Goal: Task Accomplishment & Management: Use online tool/utility

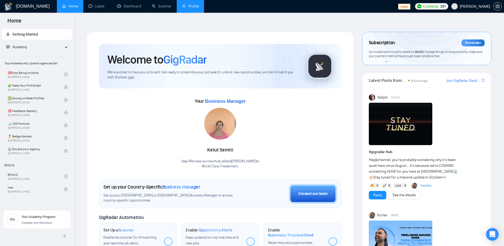
click at [190, 5] on link "Profile" at bounding box center [190, 6] width 17 height 5
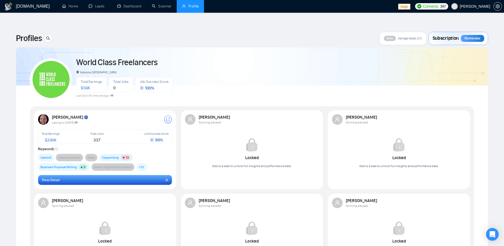
click at [56, 177] on span "View Detail" at bounding box center [51, 180] width 18 height 6
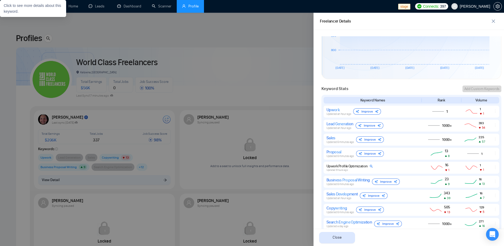
scroll to position [309, 0]
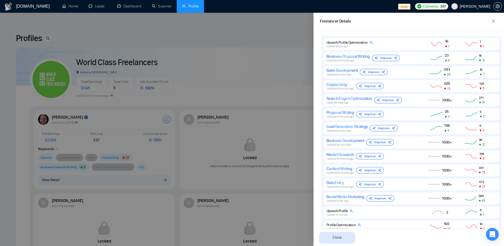
click at [279, 35] on div at bounding box center [252, 129] width 504 height 233
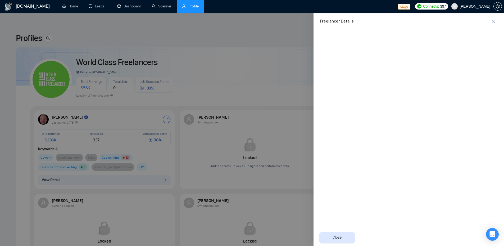
scroll to position [0, 0]
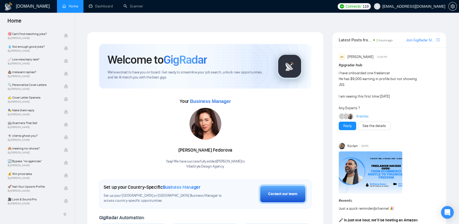
scroll to position [308, 0]
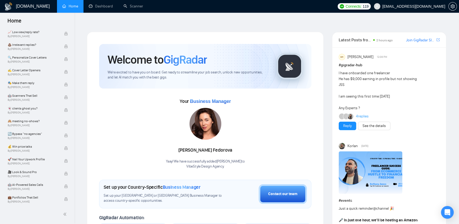
click at [407, 3] on span "[EMAIL_ADDRESS][DOMAIN_NAME]" at bounding box center [409, 6] width 78 height 17
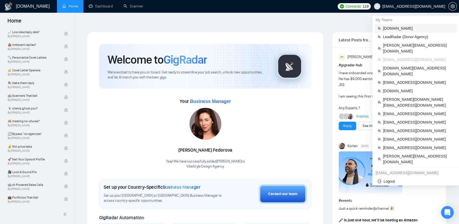
drag, startPoint x: 390, startPoint y: 26, endPoint x: 384, endPoint y: 26, distance: 5.9
click at [390, 26] on span "[DOMAIN_NAME]" at bounding box center [418, 28] width 71 height 6
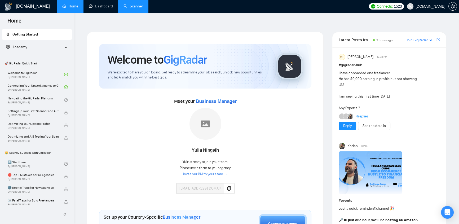
click at [136, 8] on link "Scanner" at bounding box center [133, 6] width 20 height 5
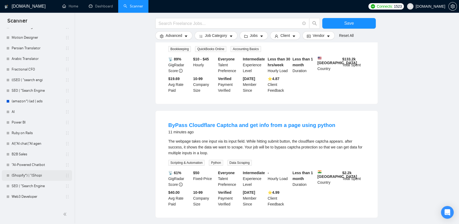
scroll to position [1873, 0]
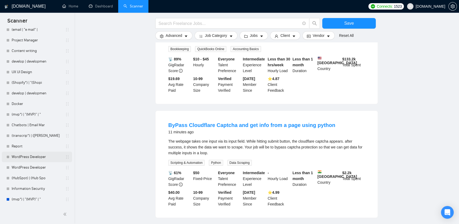
click at [42, 155] on link "WordPress Developer" at bounding box center [37, 156] width 50 height 11
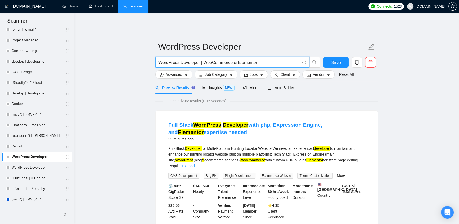
drag, startPoint x: 236, startPoint y: 58, endPoint x: 203, endPoint y: 62, distance: 32.8
click at [203, 62] on input "WordPress Developer | WooCommerce & Elementor" at bounding box center [228, 62] width 141 height 7
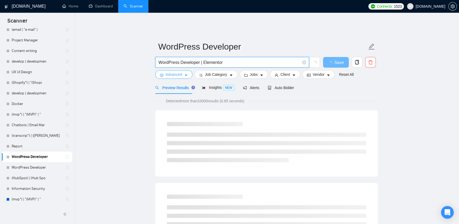
type input "WordPress Developer | Elementor"
click at [187, 70] on button "Advanced" at bounding box center [173, 74] width 37 height 8
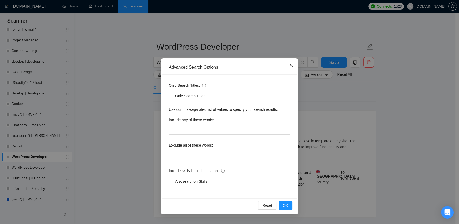
click at [290, 65] on icon "close" at bounding box center [291, 65] width 4 height 4
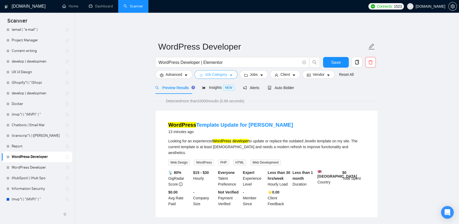
click at [212, 72] on span "Job Category" at bounding box center [216, 74] width 22 height 6
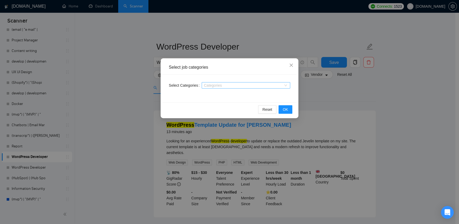
click at [217, 83] on div at bounding box center [243, 85] width 80 height 4
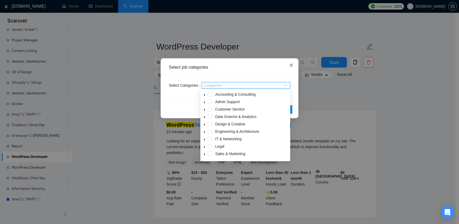
click at [293, 65] on span "Close" at bounding box center [291, 65] width 14 height 14
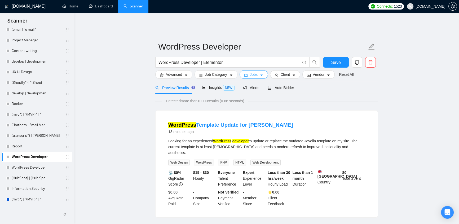
click at [250, 74] on button "Jobs" at bounding box center [253, 74] width 29 height 8
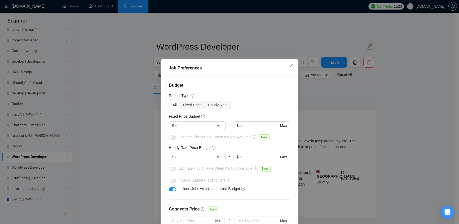
scroll to position [142, 0]
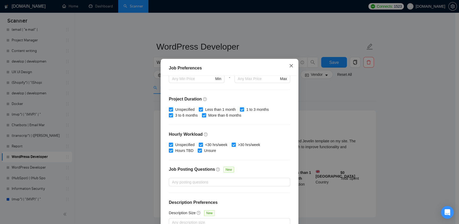
click at [286, 67] on span "Close" at bounding box center [291, 66] width 14 height 14
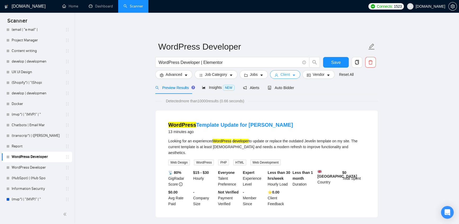
click at [286, 71] on span "Client" at bounding box center [285, 74] width 10 height 6
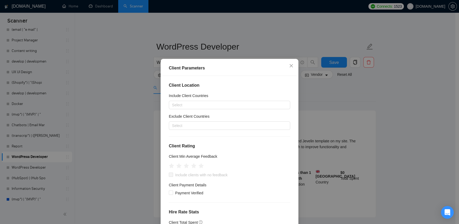
scroll to position [56, 0]
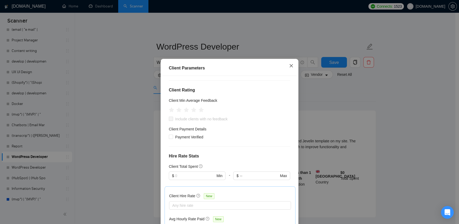
click at [290, 64] on icon "close" at bounding box center [291, 66] width 4 height 4
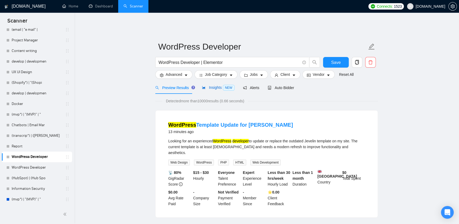
click at [220, 85] on span "Insights NEW" at bounding box center [218, 87] width 32 height 4
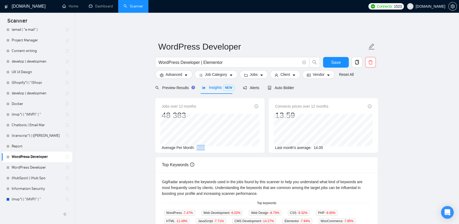
drag, startPoint x: 204, startPoint y: 144, endPoint x: 171, endPoint y: 140, distance: 33.0
click at [194, 145] on div "Average Per Month: 4032" at bounding box center [209, 148] width 96 height 6
click at [251, 86] on span "Alerts" at bounding box center [251, 88] width 16 height 4
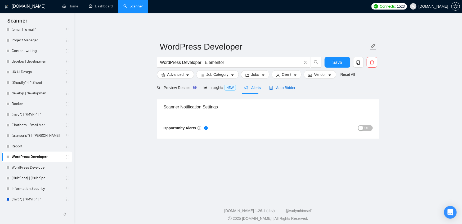
click at [284, 86] on span "Auto Bidder" at bounding box center [282, 88] width 26 height 4
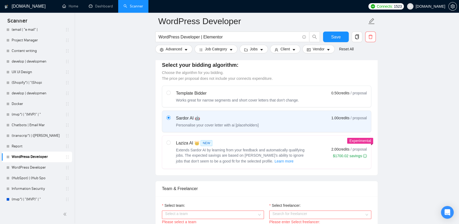
scroll to position [224, 0]
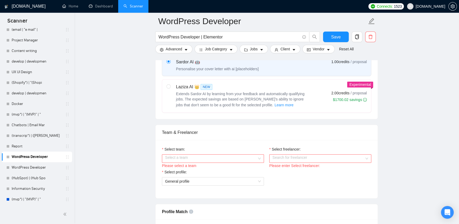
click at [202, 149] on div "Select team:" at bounding box center [213, 150] width 102 height 8
click at [204, 154] on input "Select team:" at bounding box center [211, 158] width 92 height 8
click at [229, 163] on div "👌🔥 EvaCodes -> Vetted Blockchain Developers" at bounding box center [213, 164] width 96 height 6
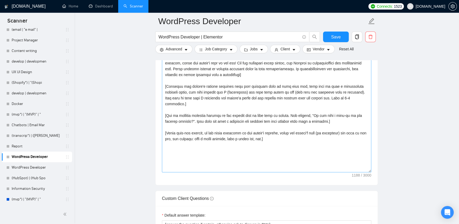
scroll to position [561, 0]
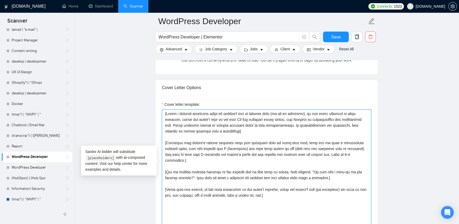
drag, startPoint x: 228, startPoint y: 121, endPoint x: 165, endPoint y: 107, distance: 65.0
click at [165, 109] on textarea "Cover letter template:" at bounding box center [266, 168] width 209 height 119
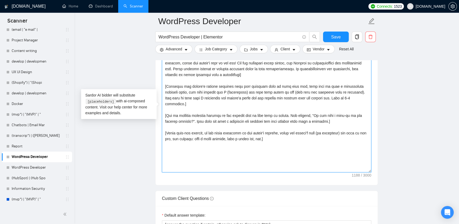
scroll to position [674, 0]
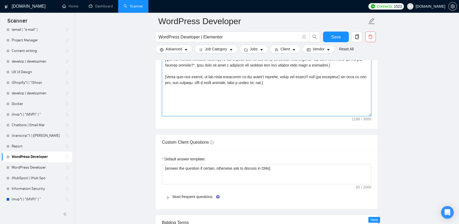
click at [221, 82] on textarea "Cover letter template:" at bounding box center [266, 56] width 209 height 119
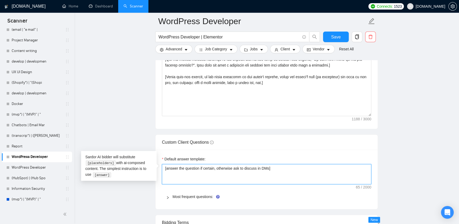
drag, startPoint x: 185, startPoint y: 167, endPoint x: 282, endPoint y: 169, distance: 96.9
click at [282, 169] on textarea "[answer the question if certain, otherwise ask to discuss in DMs]" at bounding box center [266, 174] width 209 height 20
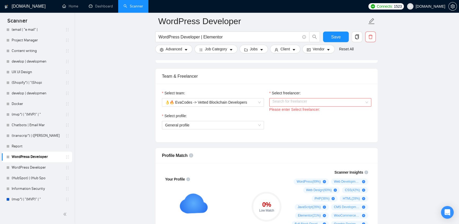
scroll to position [0, 0]
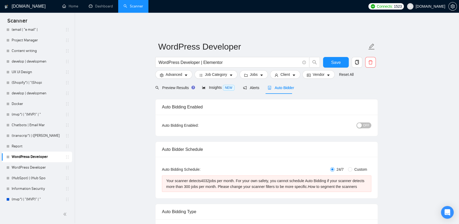
click at [256, 76] on form "WordPress Developer WordPress Developer | Elementor Save Advanced Job Category …" at bounding box center [266, 59] width 222 height 43
click at [260, 75] on icon "caret-down" at bounding box center [261, 76] width 3 height 2
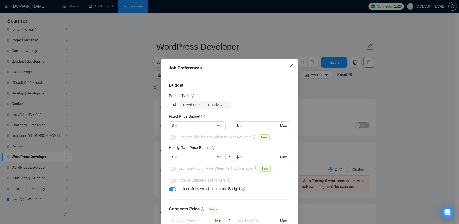
click at [289, 66] on icon "close" at bounding box center [291, 66] width 4 height 4
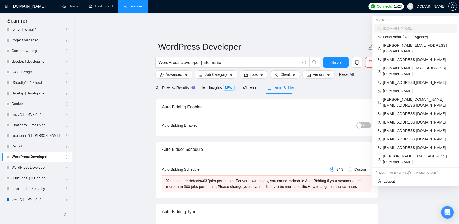
click at [431, 8] on span "evacodes.com" at bounding box center [425, 6] width 44 height 17
click at [410, 57] on span "klimevtushenko@gmail.com" at bounding box center [418, 60] width 71 height 6
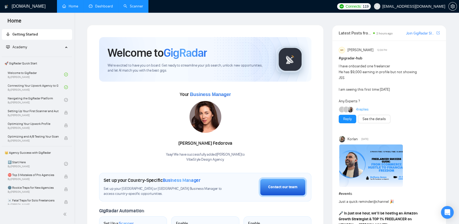
click at [104, 8] on link "Dashboard" at bounding box center [101, 6] width 24 height 5
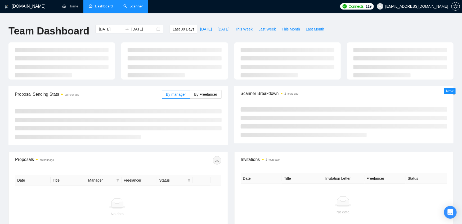
type input "2025-08-27"
type input "2025-09-26"
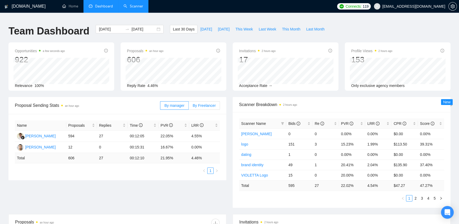
click at [210, 103] on span "By Freelancer" at bounding box center [203, 105] width 23 height 4
click at [188, 107] on input "By Freelancer" at bounding box center [188, 107] width 0 height 0
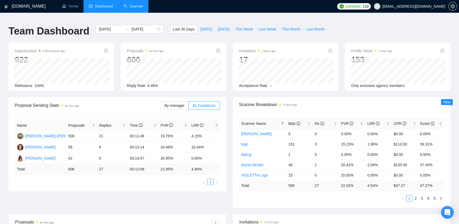
click at [263, 121] on span "Scanner Name" at bounding box center [253, 123] width 25 height 4
click at [294, 120] on span "Bids" at bounding box center [297, 123] width 18 height 6
click at [296, 120] on div "Bids" at bounding box center [299, 123] width 22 height 6
click at [299, 114] on div "Scanner Name Bids Re PVR LRR CPR Score logo 151 3 15.23% 1.99% $113.50 39.31% p…" at bounding box center [341, 160] width 218 height 96
click at [298, 122] on icon "info-circle" at bounding box center [298, 124] width 4 height 4
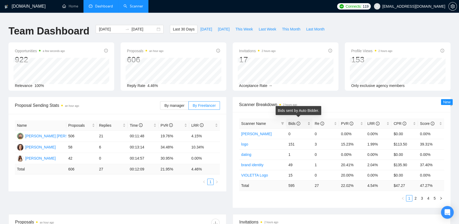
click at [298, 122] on icon "info-circle" at bounding box center [298, 124] width 4 height 4
click at [299, 122] on icon "info-circle" at bounding box center [298, 124] width 4 height 4
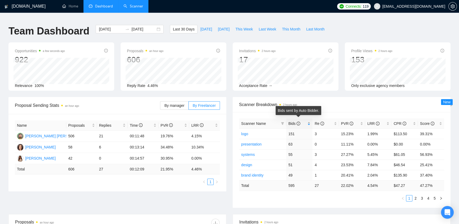
click at [299, 122] on icon "info-circle" at bounding box center [298, 124] width 4 height 4
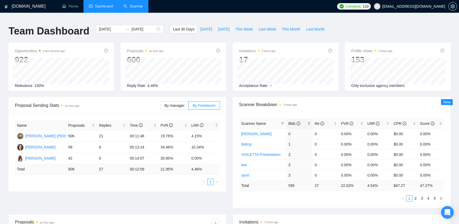
click at [427, 6] on span "klimevtushenko@gmail.com" at bounding box center [413, 6] width 63 height 0
click at [323, 195] on ul "1 2 3 4 5" at bounding box center [341, 198] width 205 height 6
drag, startPoint x: 210, startPoint y: 143, endPoint x: 188, endPoint y: 142, distance: 21.5
click at [188, 142] on tr "Violetta Yevtushenko 58 6 00:13:14 34.48% 10.34%" at bounding box center [117, 147] width 205 height 11
drag, startPoint x: 202, startPoint y: 132, endPoint x: 186, endPoint y: 136, distance: 16.4
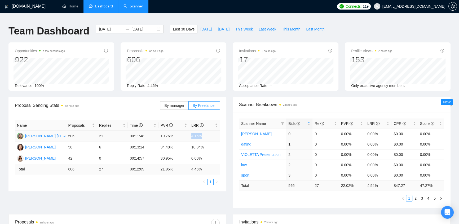
click at [186, 136] on tr "Klym Yevtushenko 506 21 00:11:48 19.76% 4.15%" at bounding box center [117, 136] width 205 height 11
drag, startPoint x: 379, startPoint y: 182, endPoint x: 366, endPoint y: 186, distance: 14.1
click at [366, 186] on td "4.54 %" at bounding box center [378, 185] width 26 height 10
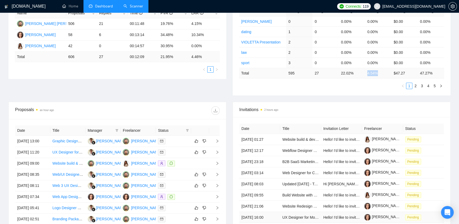
scroll to position [168, 0]
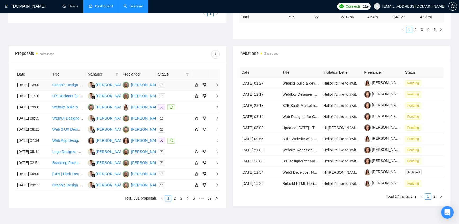
click at [174, 82] on div at bounding box center [173, 85] width 31 height 6
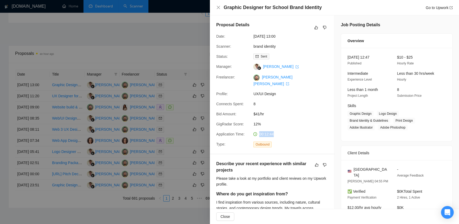
drag, startPoint x: 258, startPoint y: 129, endPoint x: 285, endPoint y: 123, distance: 28.6
click at [285, 123] on div "Proposal Details Date: 26 Sep, 2025 13:00 Scanner: brand identity Status: Sent …" at bounding box center [272, 84] width 124 height 138
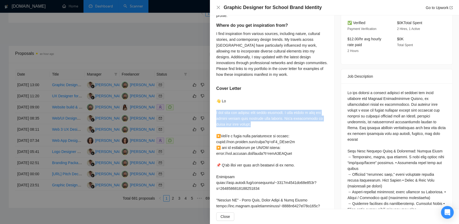
drag, startPoint x: 216, startPoint y: 106, endPoint x: 301, endPoint y: 121, distance: 86.5
drag, startPoint x: 216, startPoint y: 107, endPoint x: 330, endPoint y: 111, distance: 113.9
click at [330, 111] on div "Describe your recent experience with similar projects Please take a look at my …" at bounding box center [272, 200] width 124 height 429
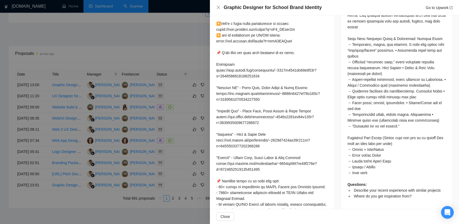
scroll to position [337, 0]
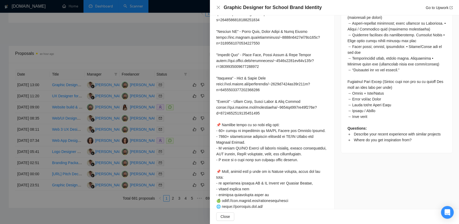
click at [227, 124] on div at bounding box center [271, 84] width 111 height 309
drag, startPoint x: 227, startPoint y: 124, endPoint x: 252, endPoint y: 123, distance: 24.9
click at [230, 124] on div at bounding box center [271, 84] width 111 height 309
drag, startPoint x: 252, startPoint y: 123, endPoint x: 276, endPoint y: 137, distance: 27.4
click at [257, 123] on div at bounding box center [271, 84] width 111 height 309
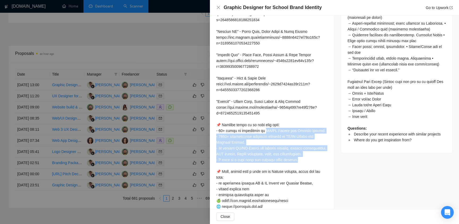
drag, startPoint x: 276, startPoint y: 137, endPoint x: 300, endPoint y: 156, distance: 30.6
click at [300, 156] on div at bounding box center [271, 84] width 111 height 309
click at [303, 156] on div at bounding box center [271, 84] width 111 height 309
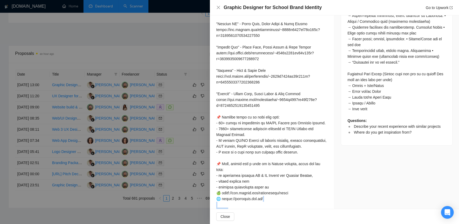
scroll to position [346, 0]
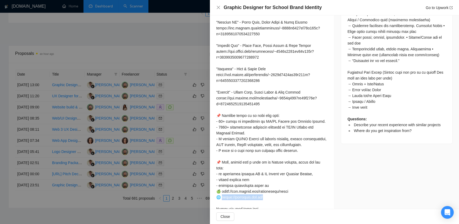
drag, startPoint x: 265, startPoint y: 199, endPoint x: 222, endPoint y: 188, distance: 44.5
click at [222, 188] on div at bounding box center [271, 74] width 111 height 309
click at [279, 192] on div at bounding box center [271, 74] width 111 height 309
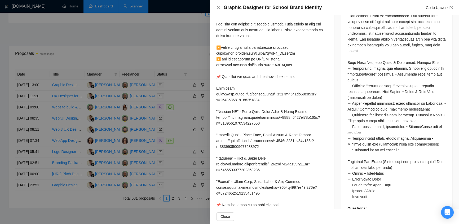
scroll to position [201, 0]
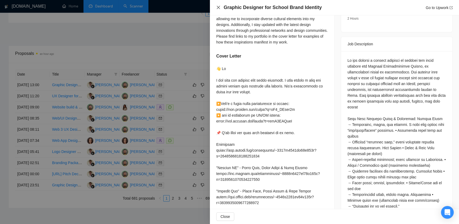
click at [218, 5] on icon "close" at bounding box center [218, 7] width 4 height 4
